Goal: Information Seeking & Learning: Learn about a topic

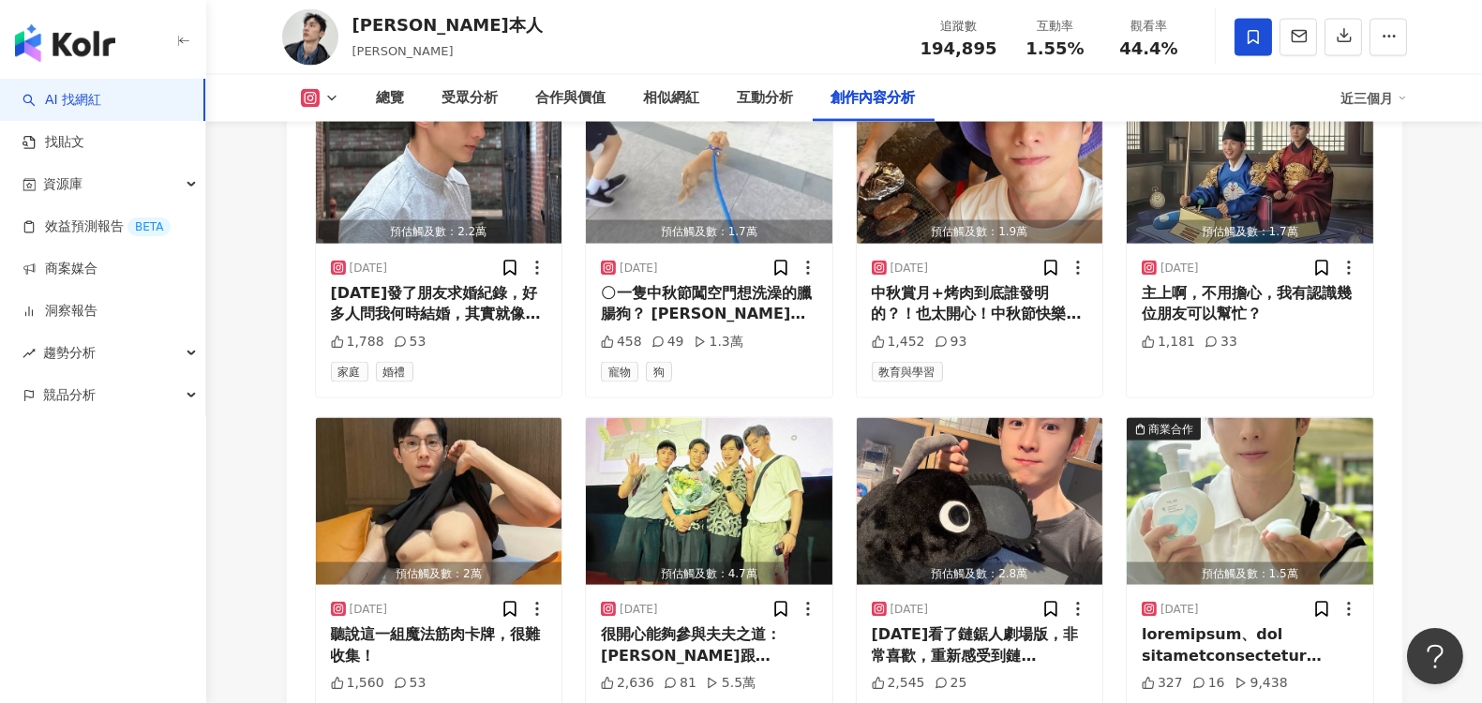
click at [71, 101] on link "AI 找網紅" at bounding box center [61, 100] width 79 height 19
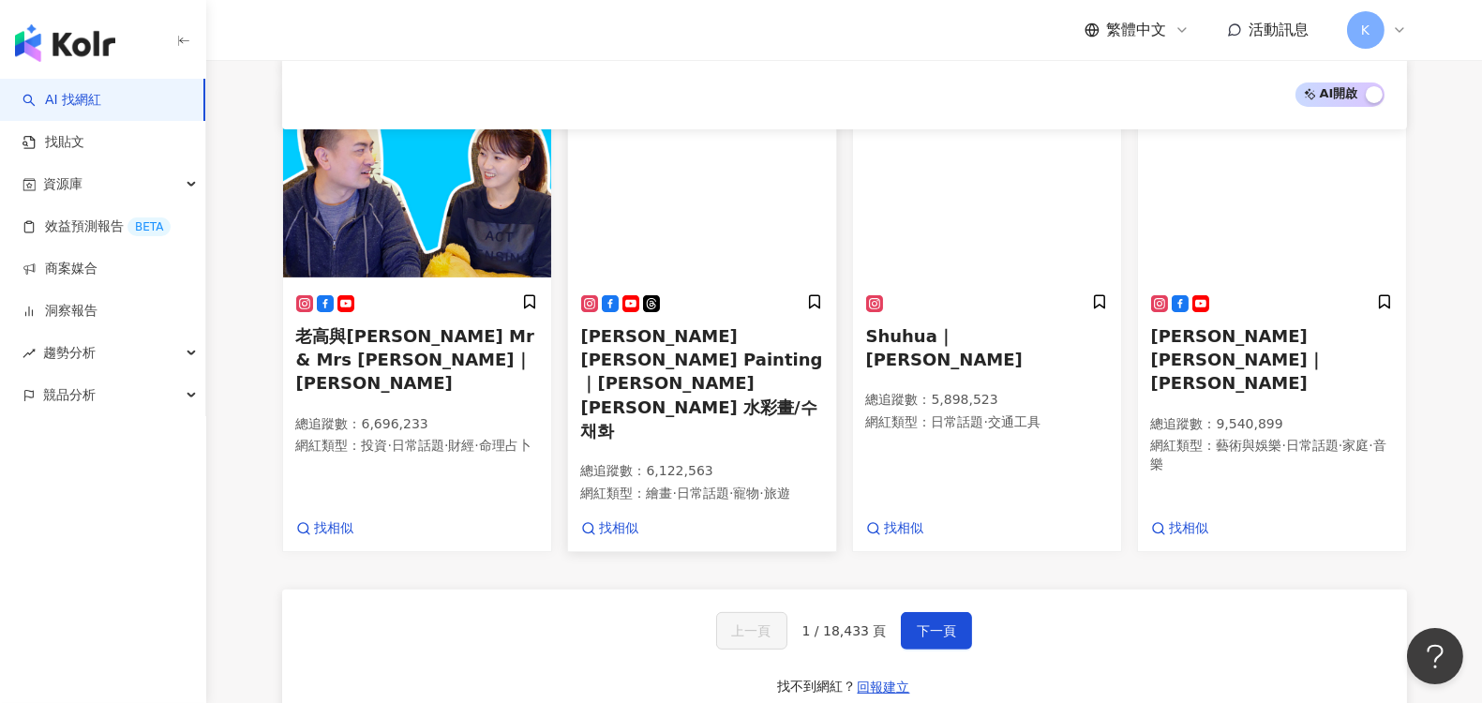
scroll to position [1145, 0]
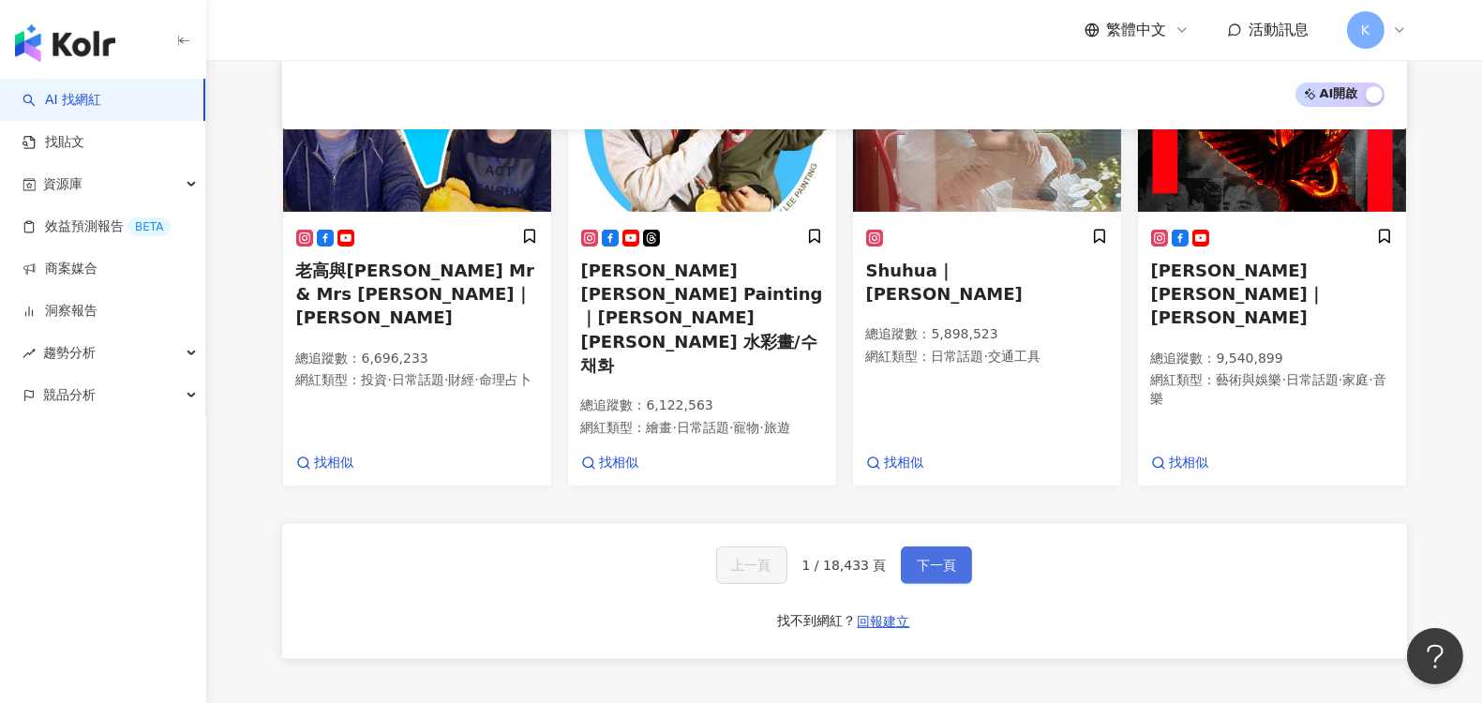
click at [961, 546] on button "下一頁" at bounding box center [936, 564] width 71 height 37
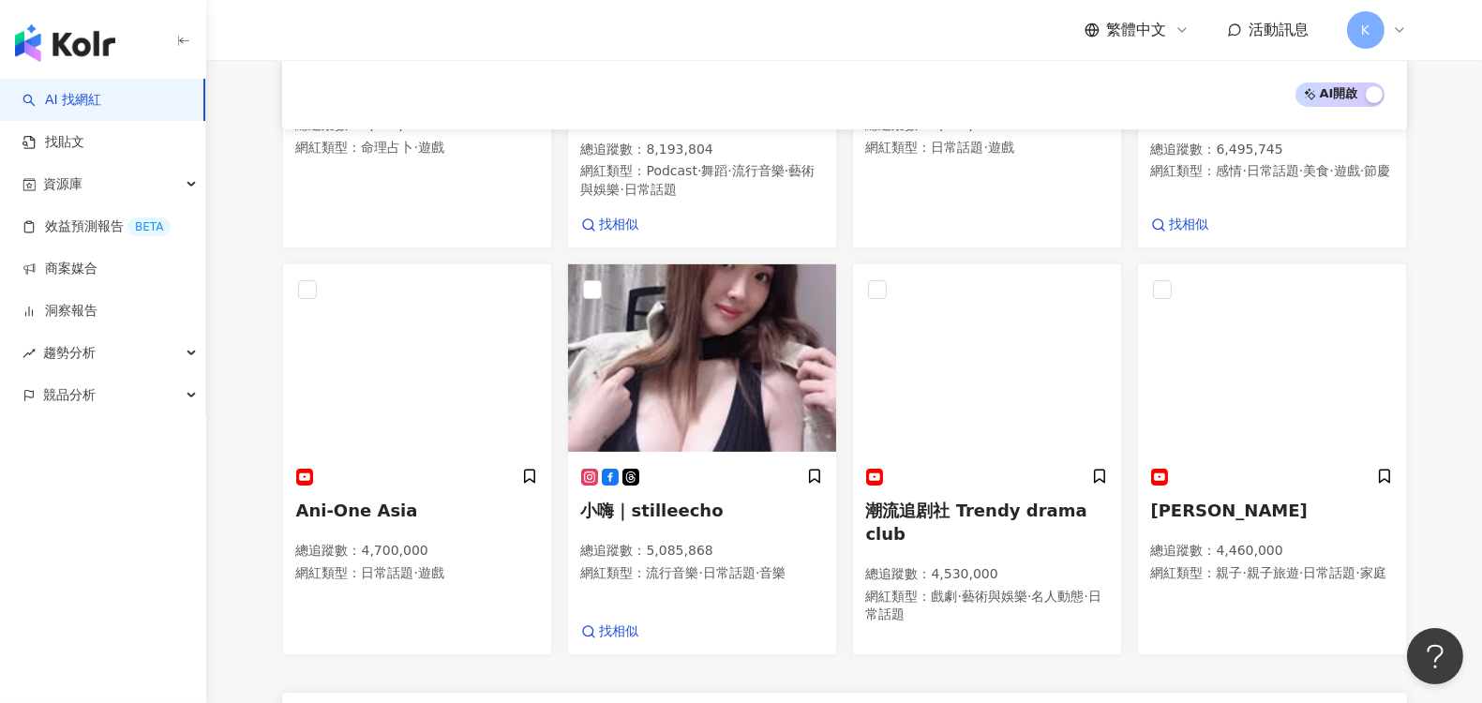
scroll to position [899, 0]
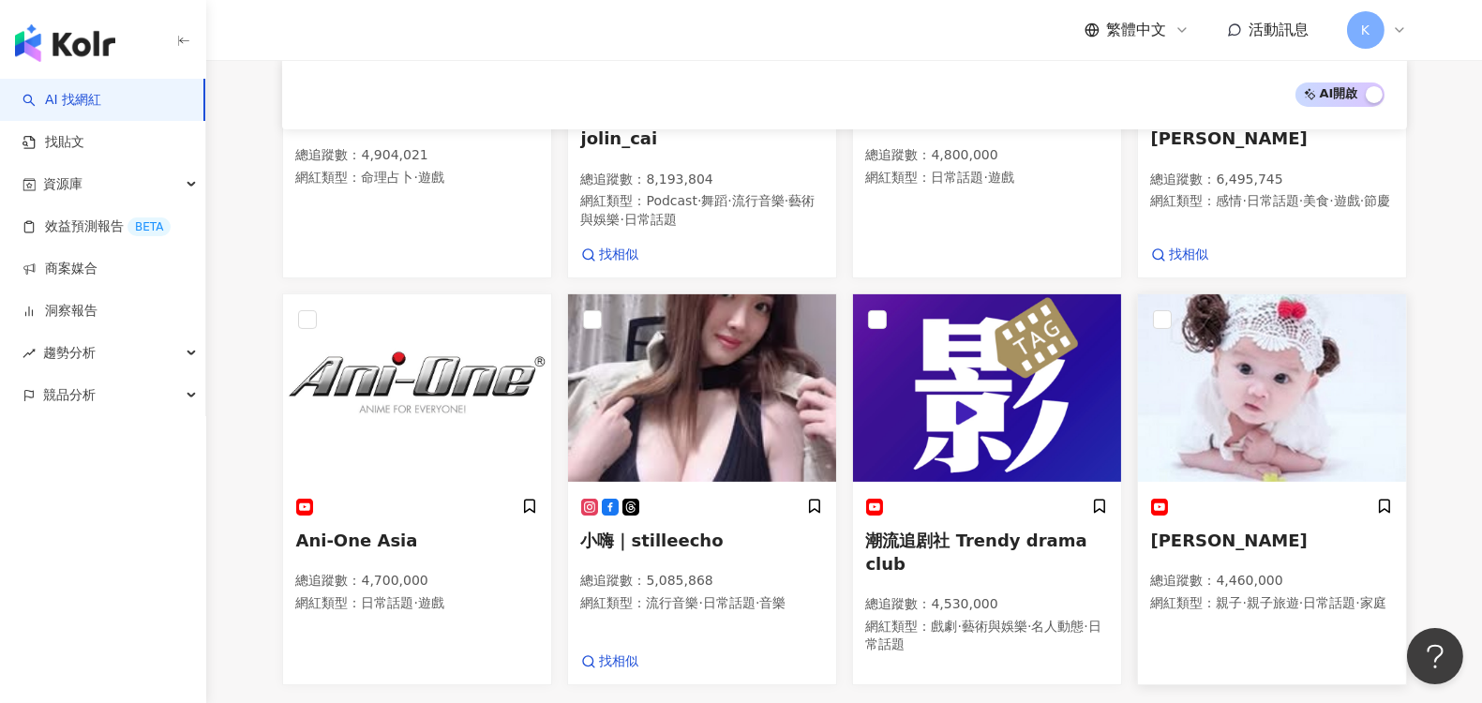
click at [1246, 325] on img at bounding box center [1272, 387] width 268 height 187
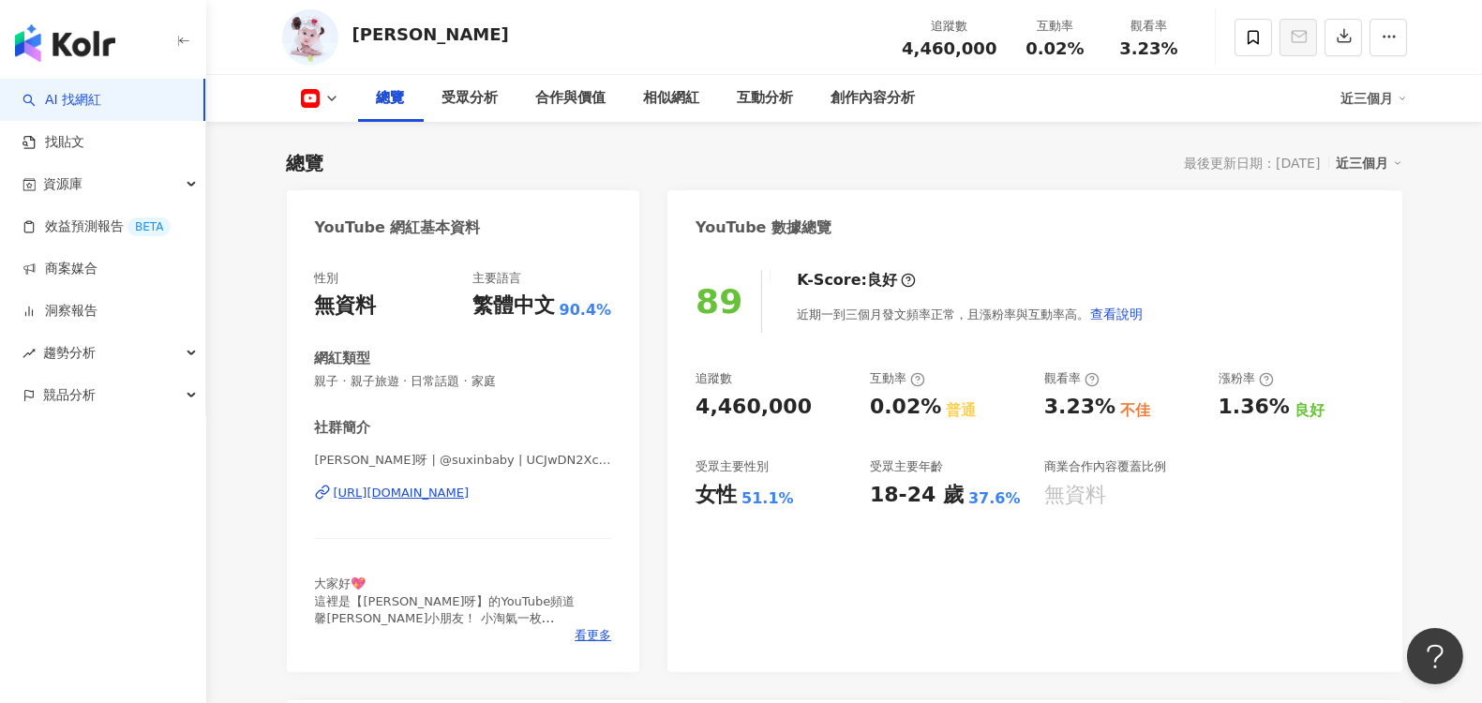
scroll to position [104, 0]
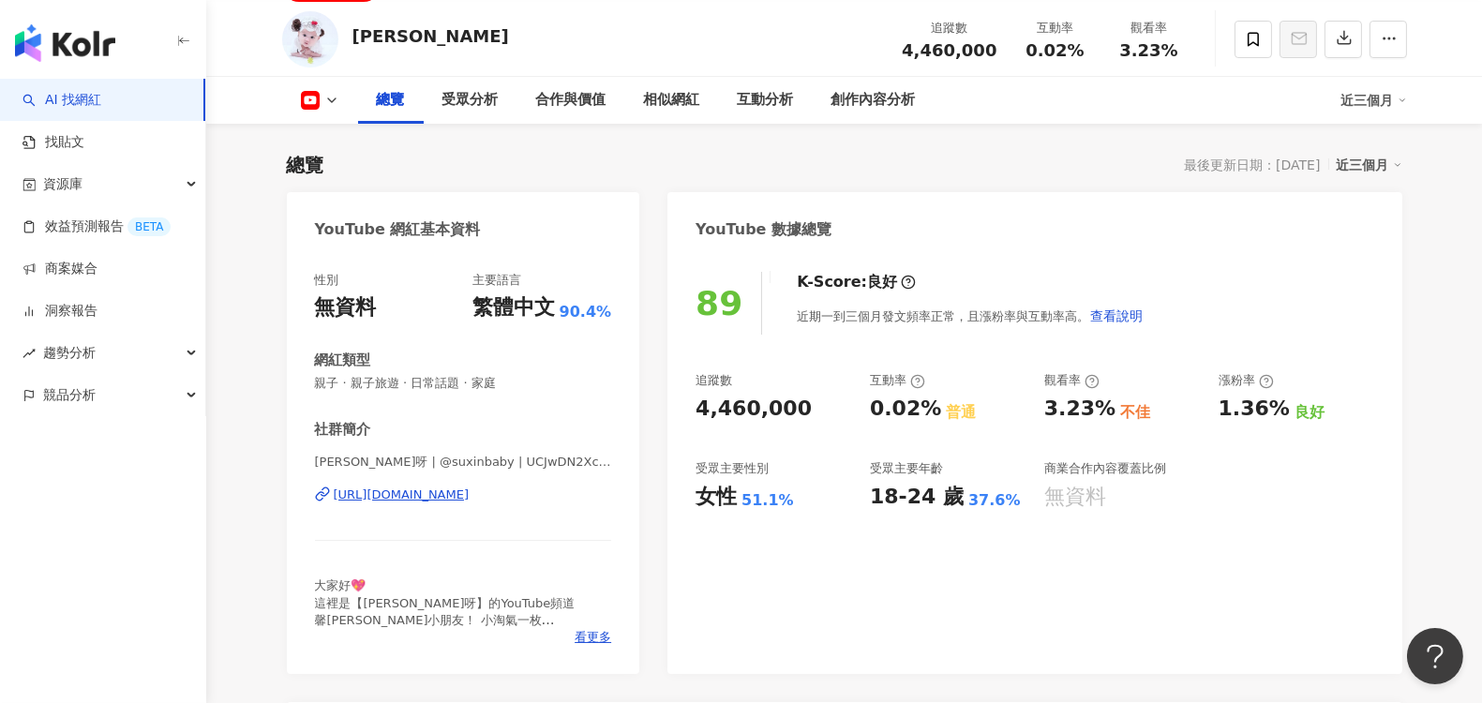
click at [470, 489] on div "https://www.youtube.com/channel/UCJwDN2XcQUTXj7neN-uBpqA" at bounding box center [402, 494] width 136 height 17
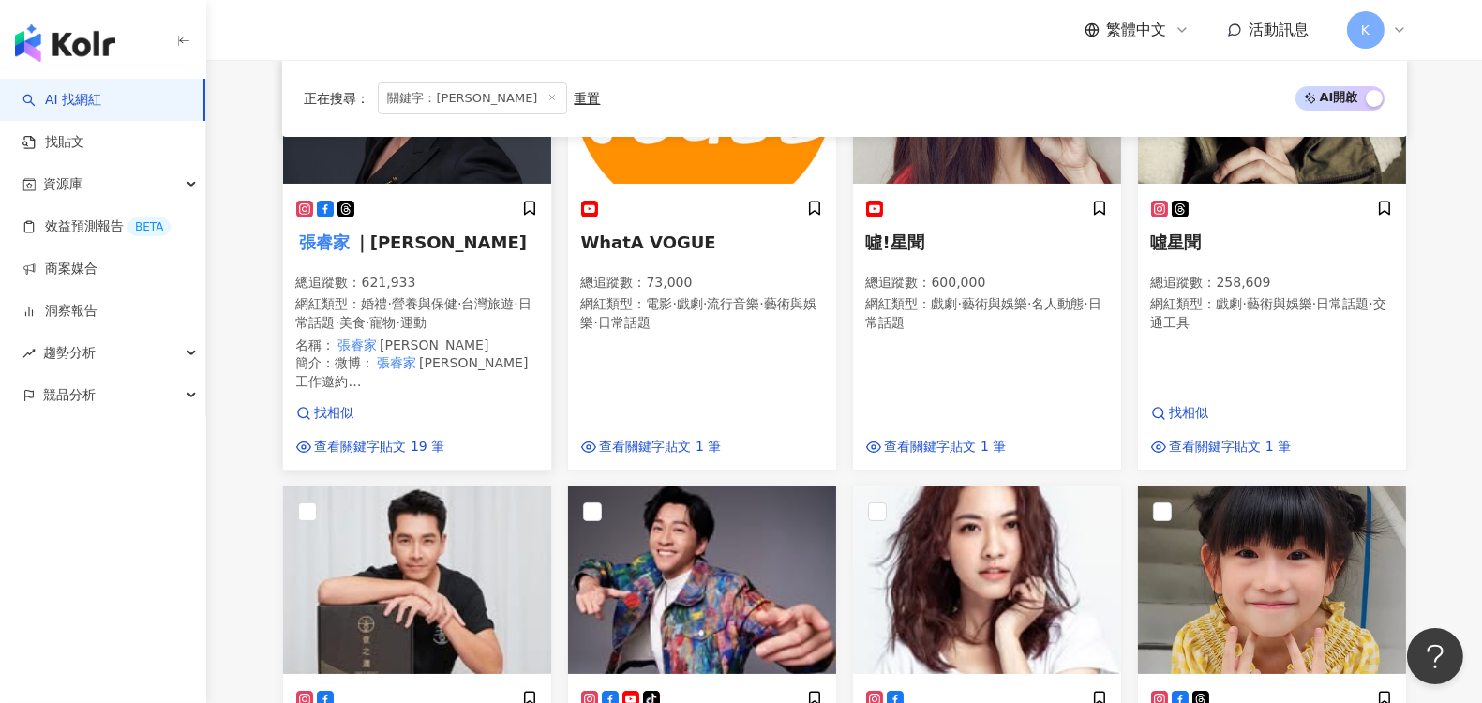
scroll to position [416, 0]
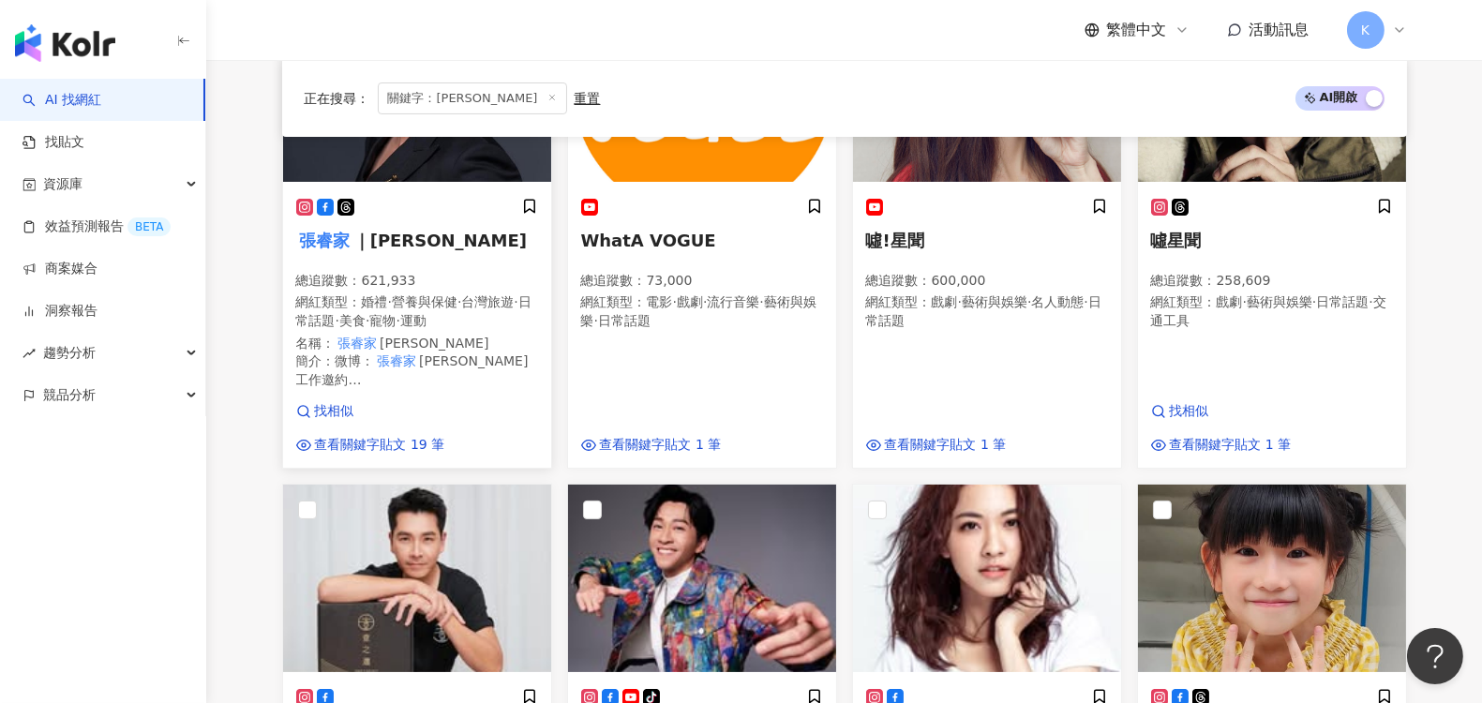
click at [345, 383] on span "Ray 工作邀約 Allin +886933136599 WeChat：Allinliu0201 Email：allinliu0201@gmail.com" at bounding box center [412, 406] width 232 height 107
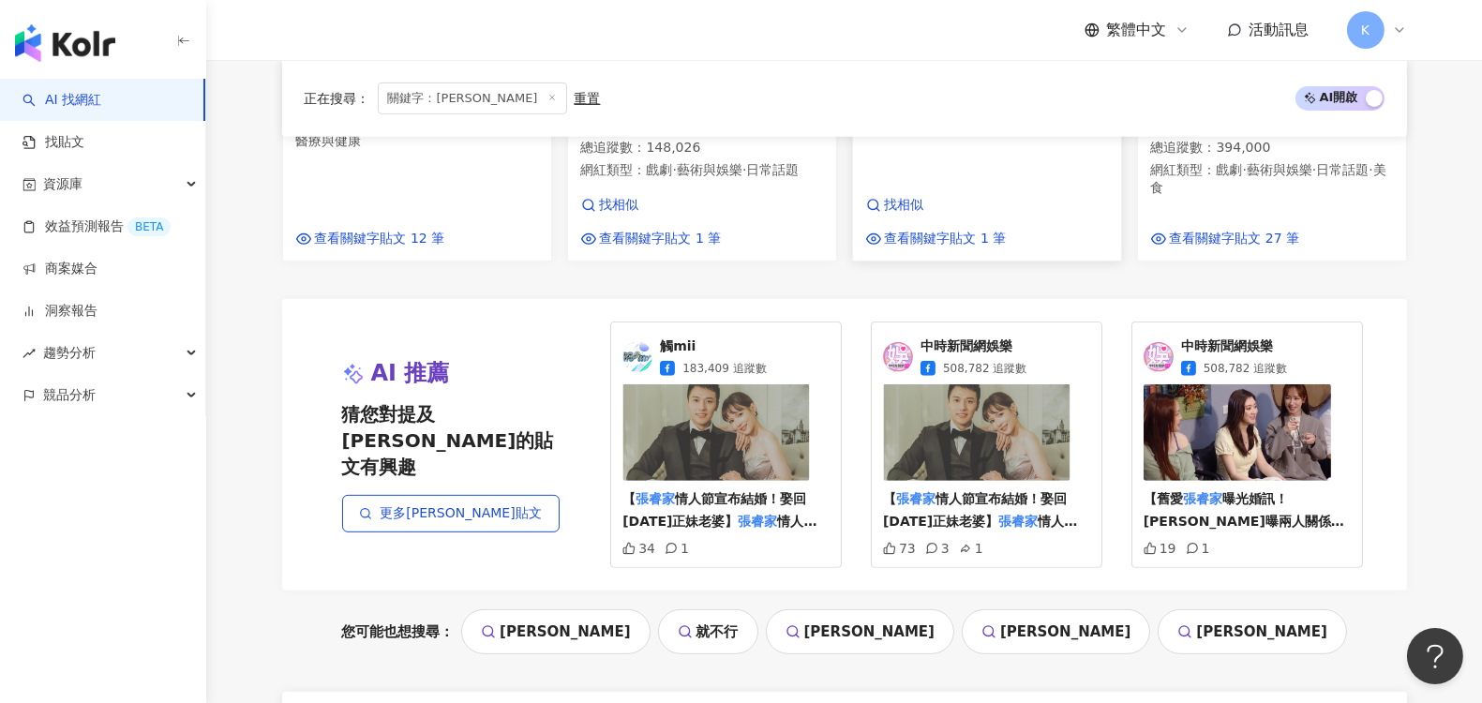
scroll to position [1665, 0]
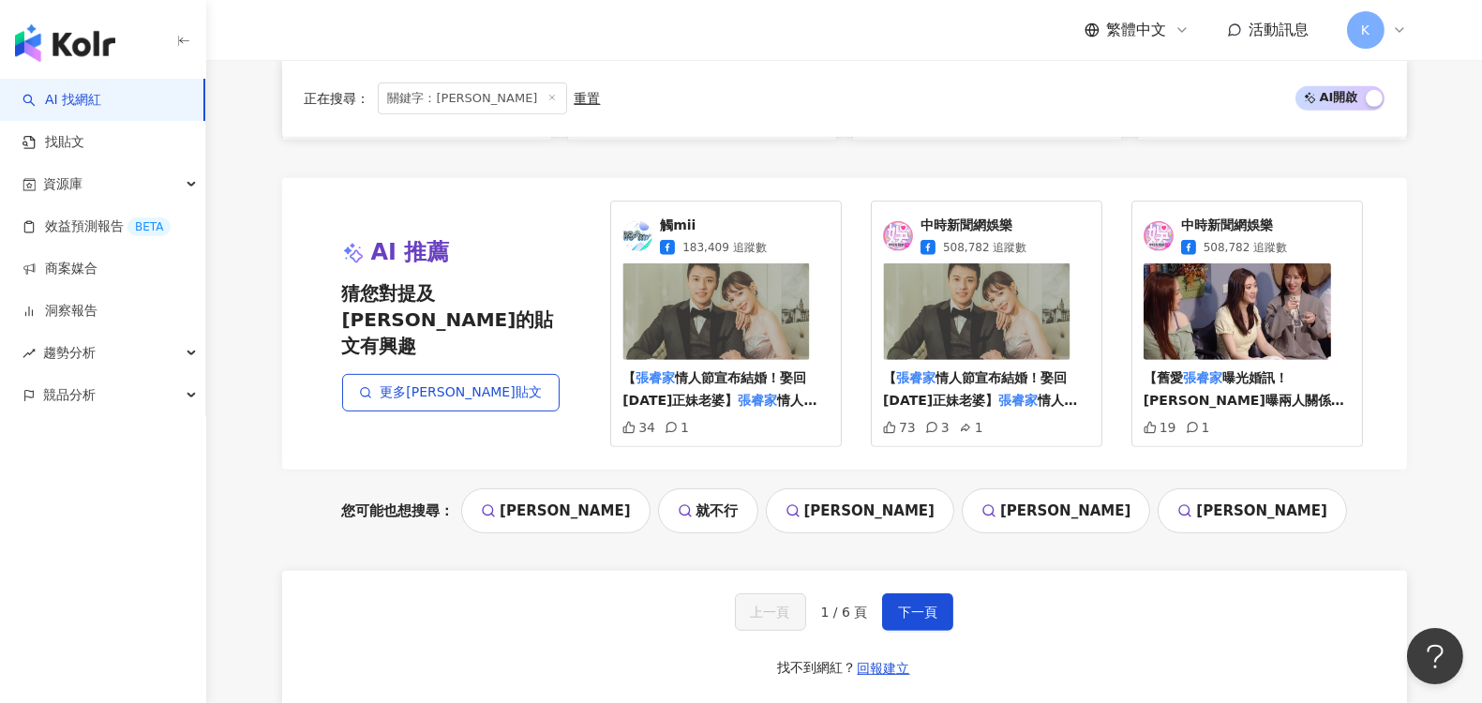
click at [741, 370] on span "情人節宣布結婚！娶回13年正妹老婆】" at bounding box center [714, 388] width 184 height 37
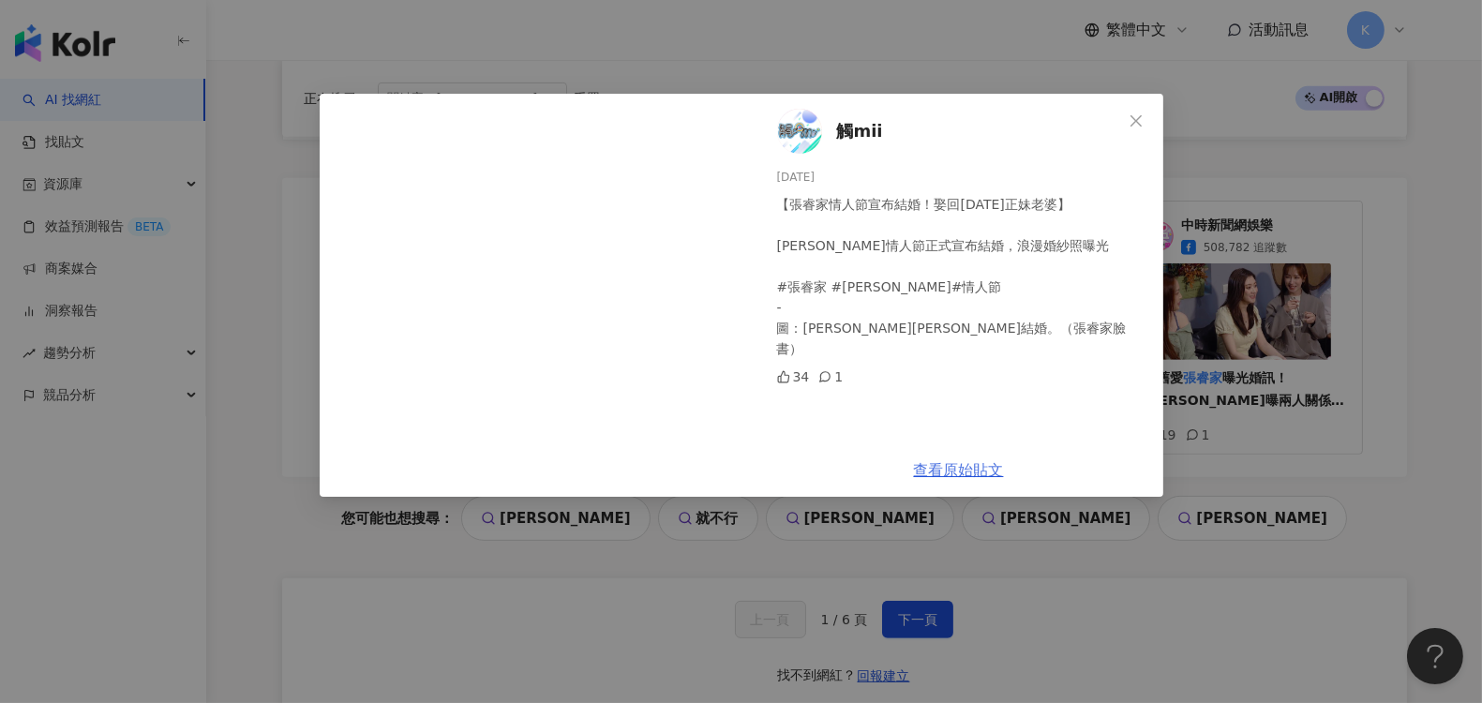
click at [961, 475] on link "查看原始貼文" at bounding box center [959, 470] width 90 height 18
